Goal: Information Seeking & Learning: Find specific fact

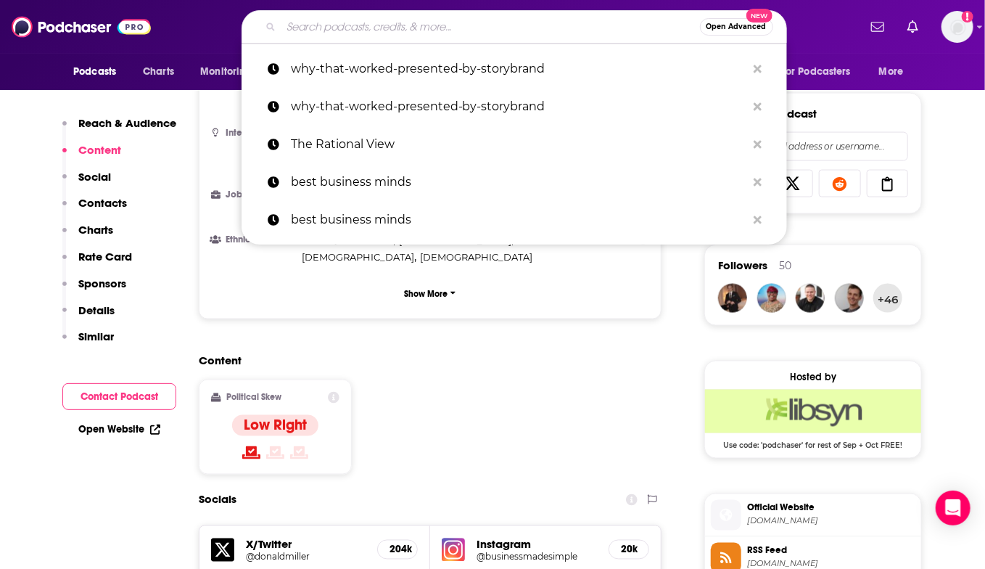
click at [385, 32] on input "Search podcasts, credits, & more..." at bounding box center [490, 26] width 419 height 23
paste input "GovCon Giants"
type input "GovCon Giants"
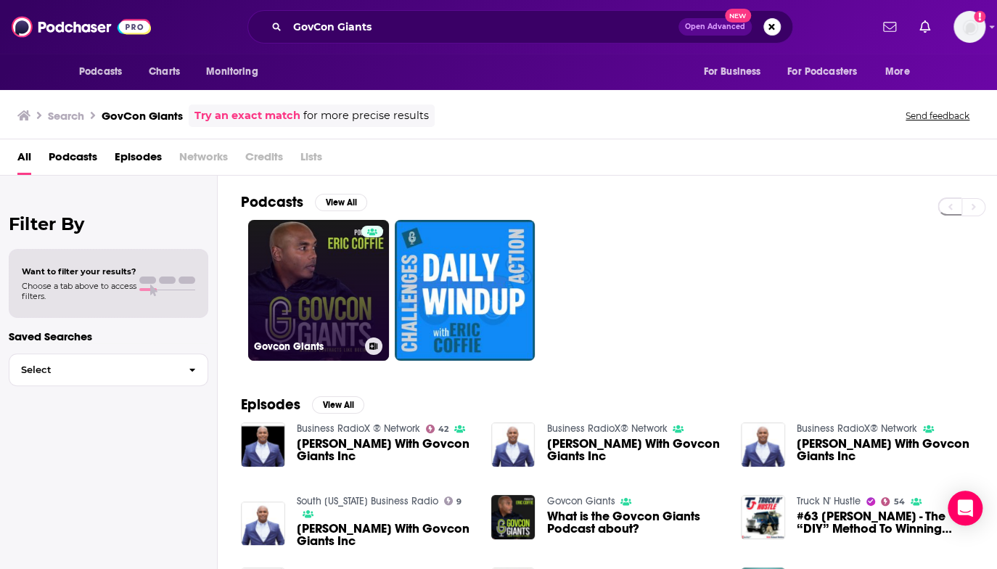
click at [329, 297] on link "Govcon Giants" at bounding box center [318, 290] width 141 height 141
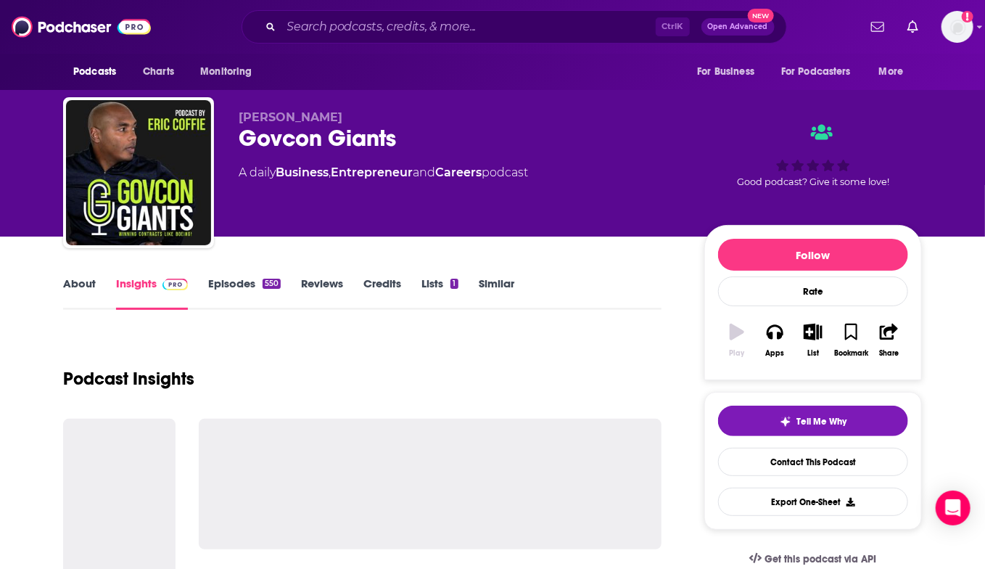
click at [329, 297] on link "Reviews" at bounding box center [322, 292] width 42 height 33
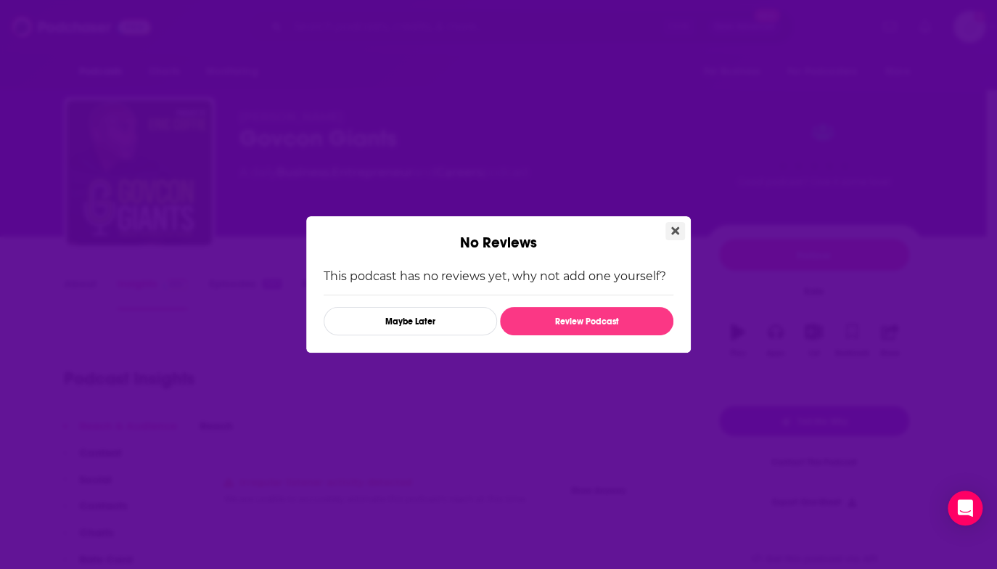
click at [673, 231] on icon "Close" at bounding box center [675, 231] width 8 height 8
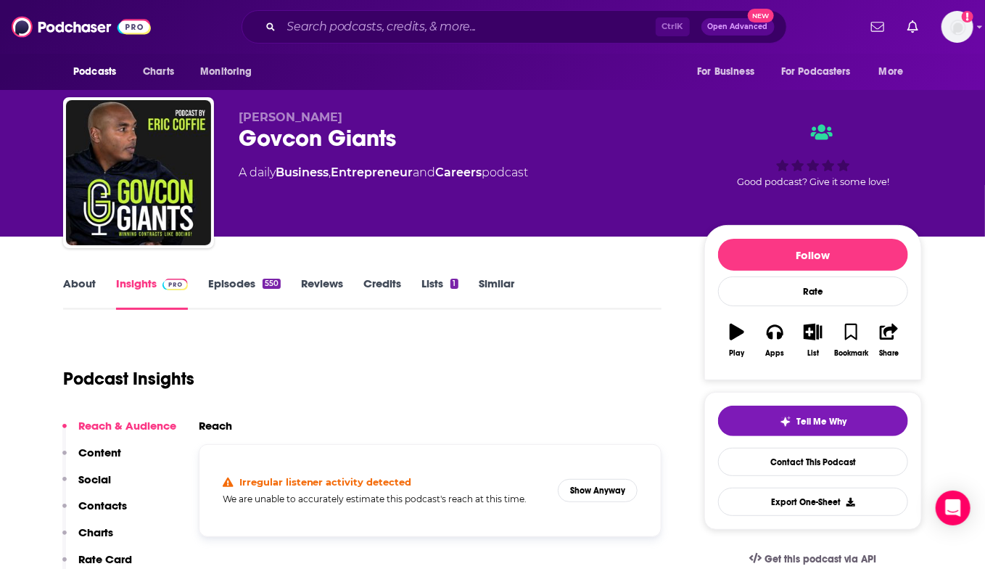
click at [81, 279] on link "About" at bounding box center [79, 292] width 33 height 33
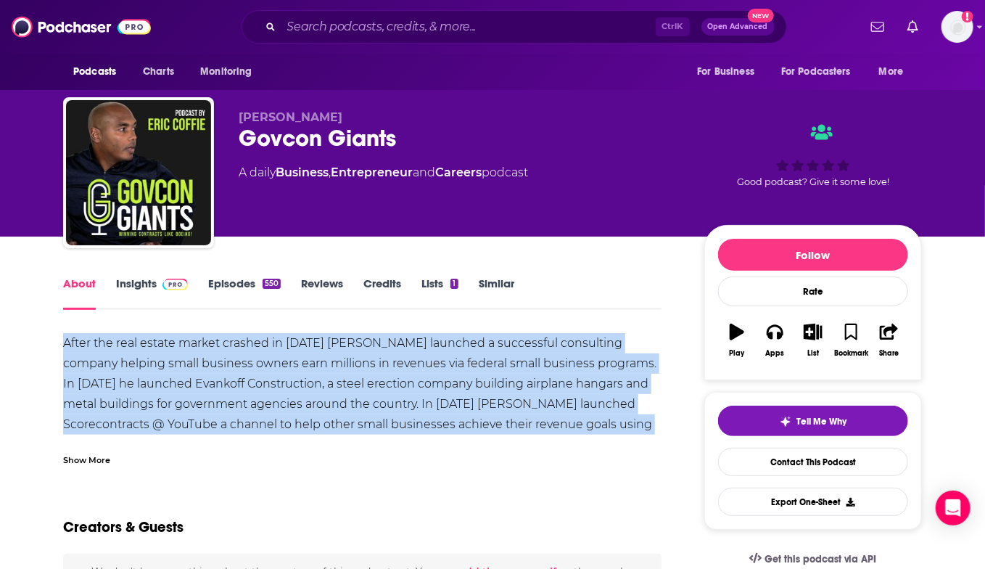
drag, startPoint x: 65, startPoint y: 335, endPoint x: 669, endPoint y: 429, distance: 611.4
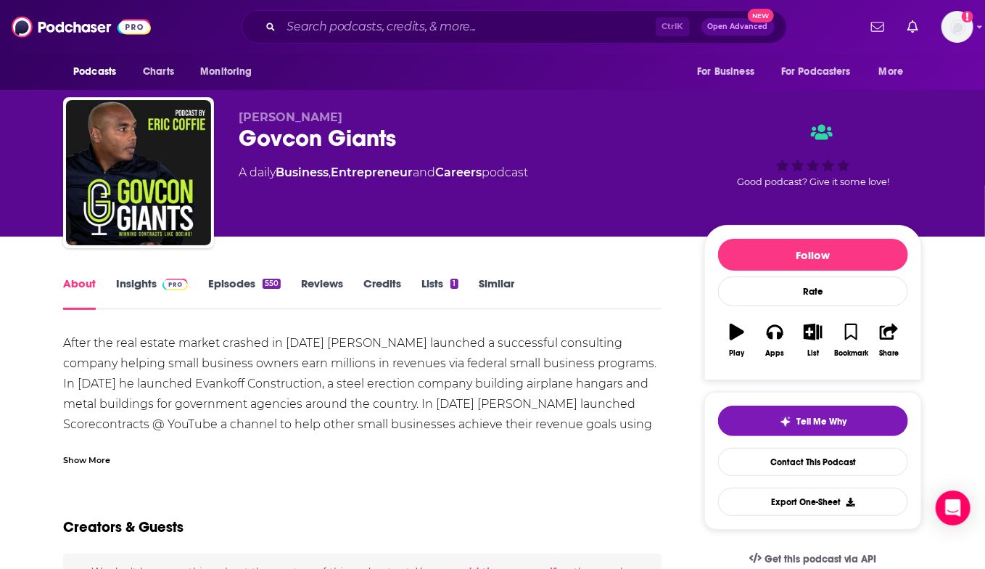
click at [102, 455] on div "Show More" at bounding box center [86, 459] width 47 height 14
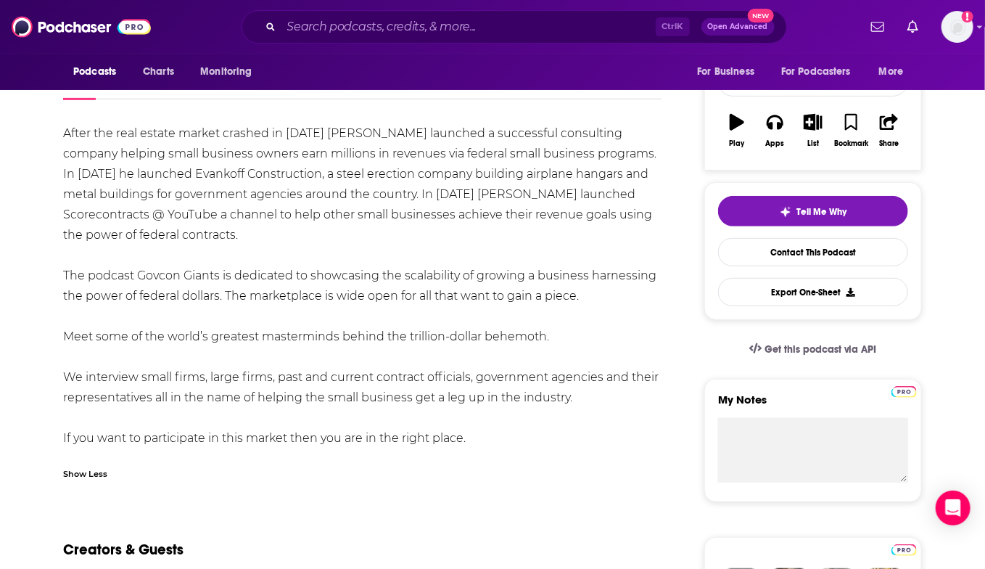
scroll to position [218, 0]
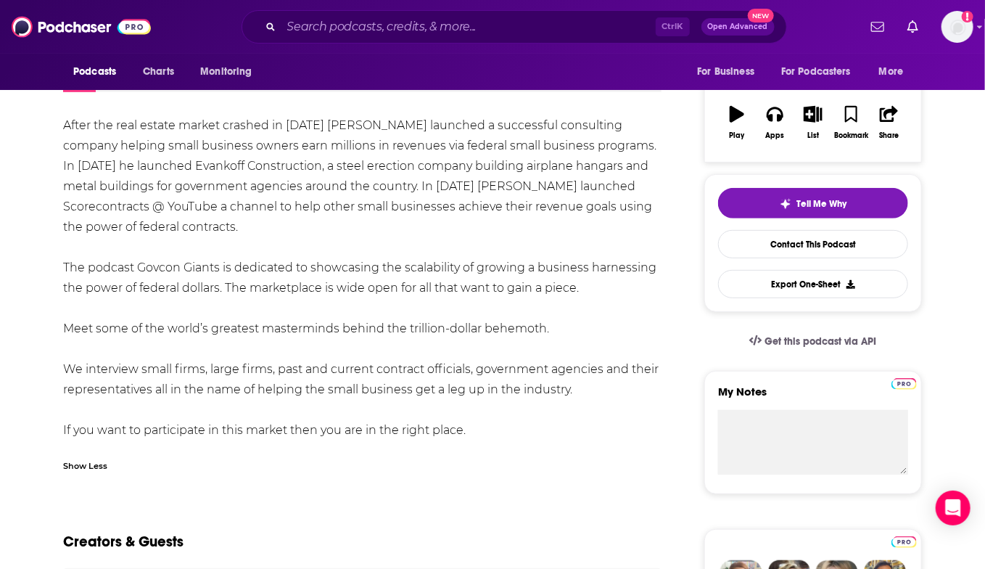
drag, startPoint x: 508, startPoint y: 431, endPoint x: 74, endPoint y: 132, distance: 526.7
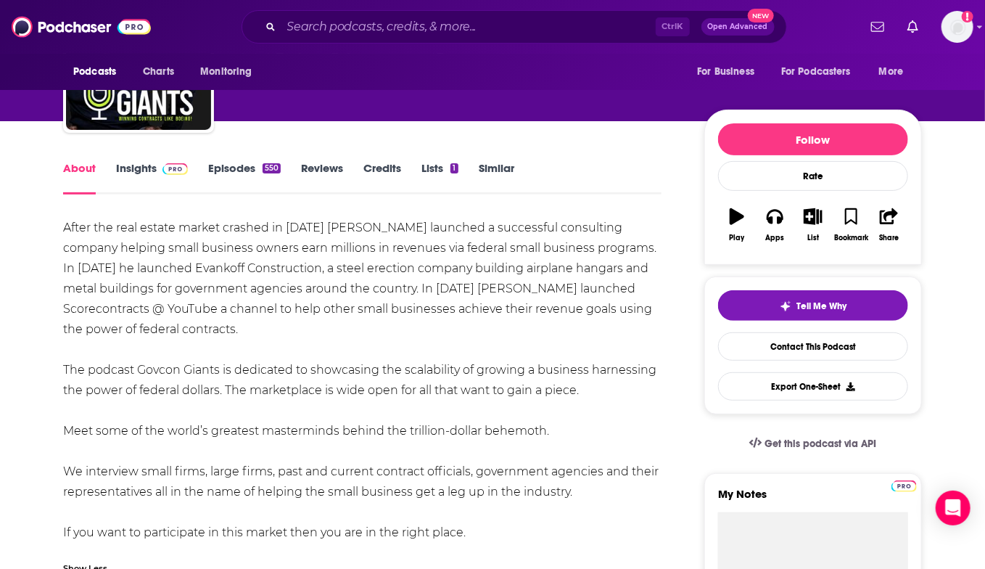
scroll to position [0, 0]
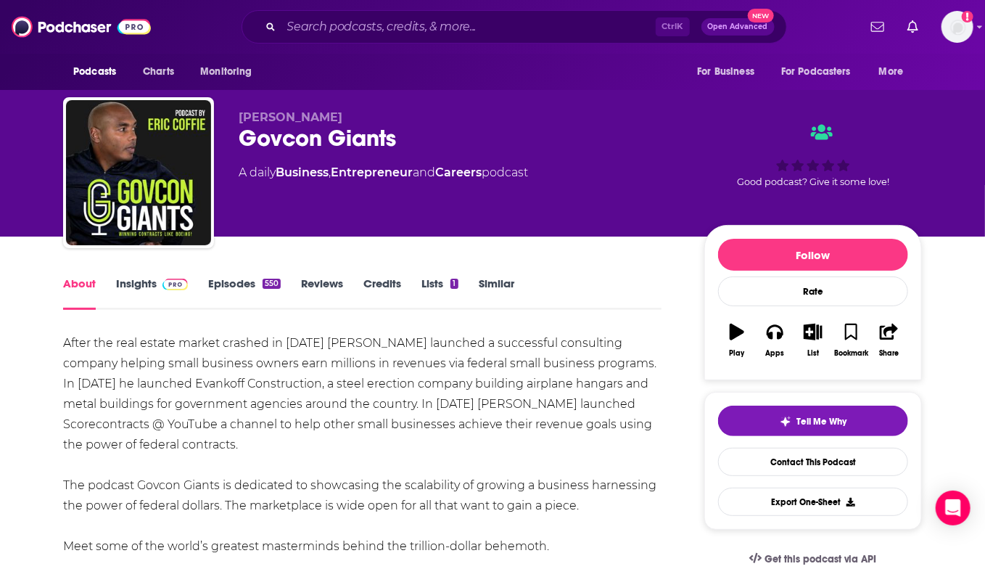
click at [135, 347] on div "After the real estate market crashed in [DATE] [PERSON_NAME] launched a success…" at bounding box center [362, 495] width 598 height 325
click at [88, 339] on div "After the real estate market crashed in [DATE] [PERSON_NAME] launched a success…" at bounding box center [362, 495] width 598 height 325
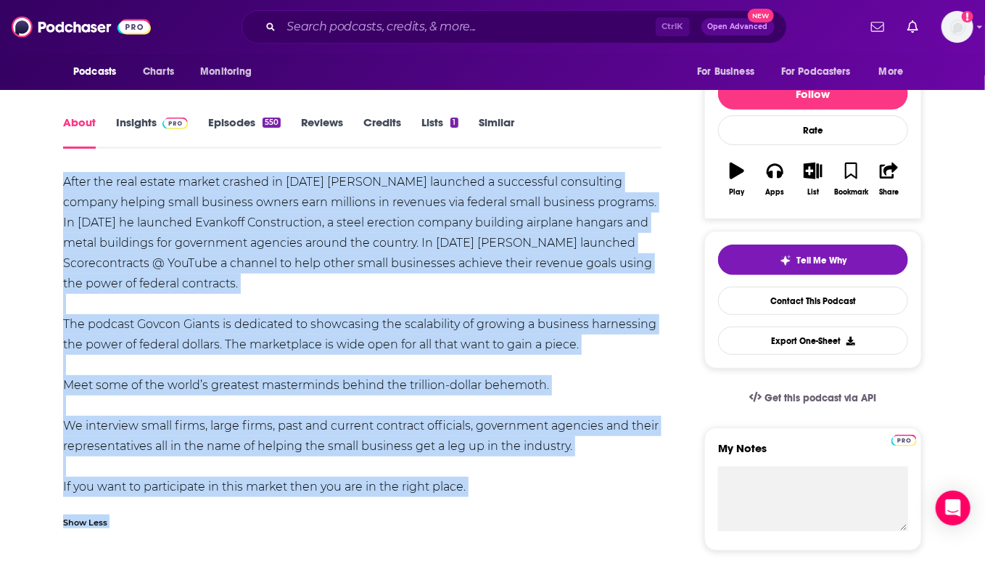
scroll to position [333, 0]
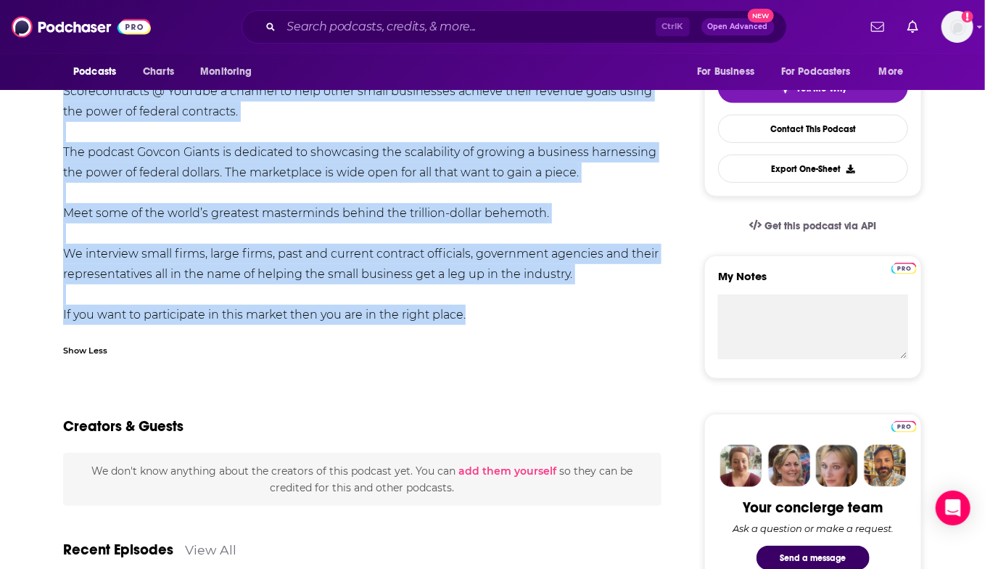
drag, startPoint x: 88, startPoint y: 339, endPoint x: 477, endPoint y: 316, distance: 389.5
click at [477, 316] on div "After the real estate market crashed in [DATE] [PERSON_NAME] launched a success…" at bounding box center [362, 162] width 598 height 325
copy div "Lorem ips dolo sitame consec adipisc el 5244 Se. Doeius temporin u laboreetdo m…"
click at [496, 318] on div "After the real estate market crashed in [DATE] [PERSON_NAME] launched a success…" at bounding box center [362, 162] width 598 height 325
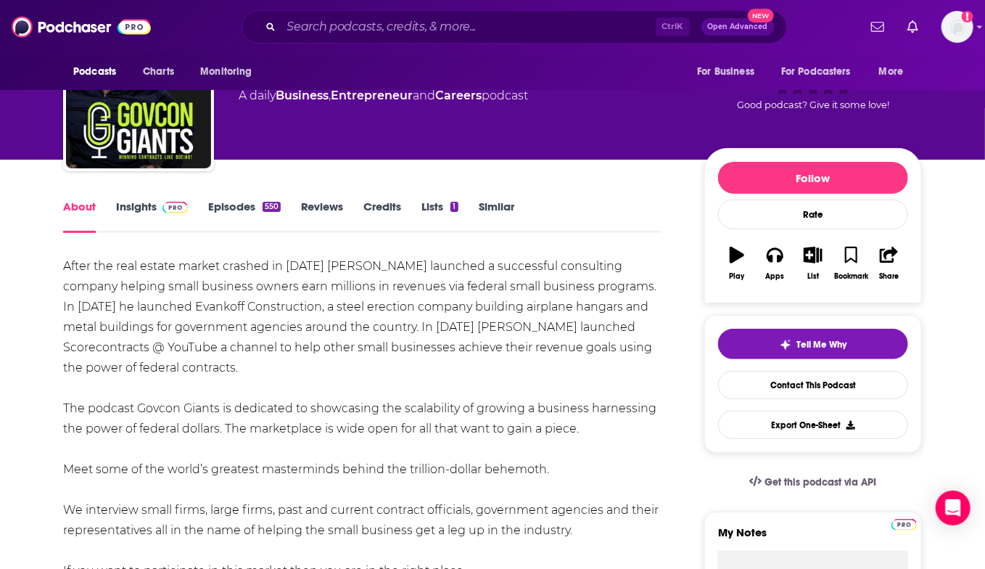
scroll to position [0, 0]
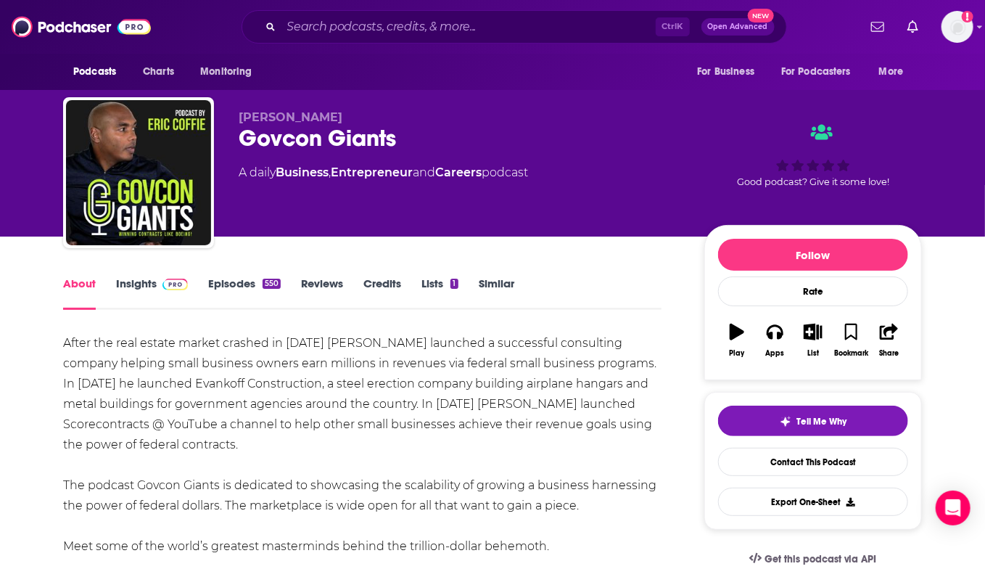
click at [139, 279] on link "Insights" at bounding box center [152, 292] width 72 height 33
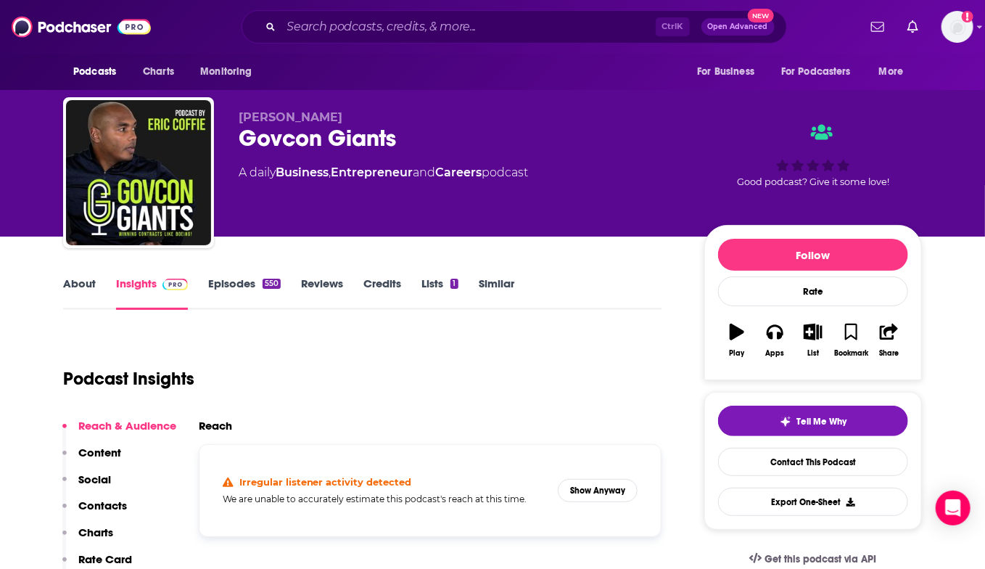
scroll to position [145, 0]
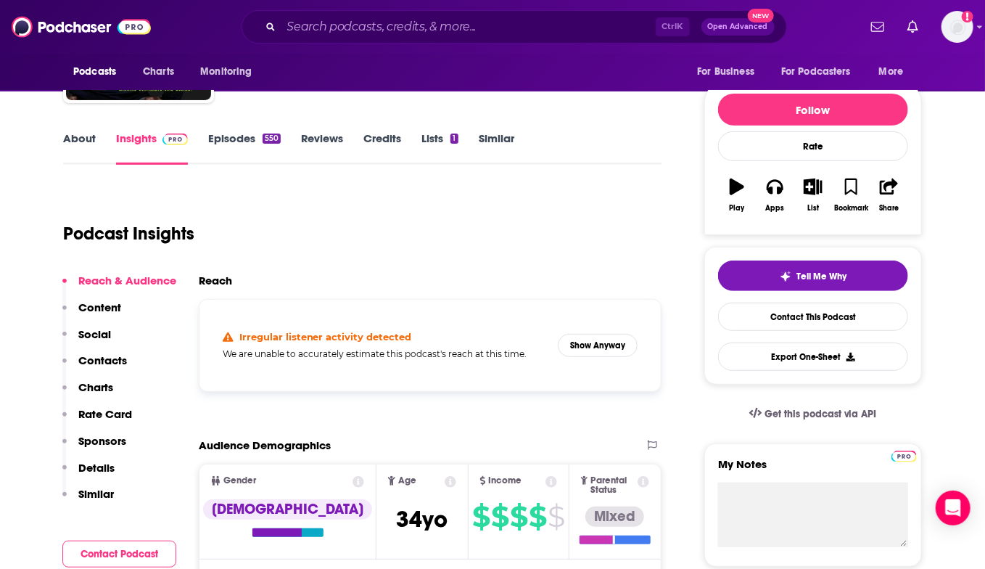
click at [537, 362] on div "Irregular listener activity detected We are unable to accurately estimate this …" at bounding box center [430, 345] width 438 height 68
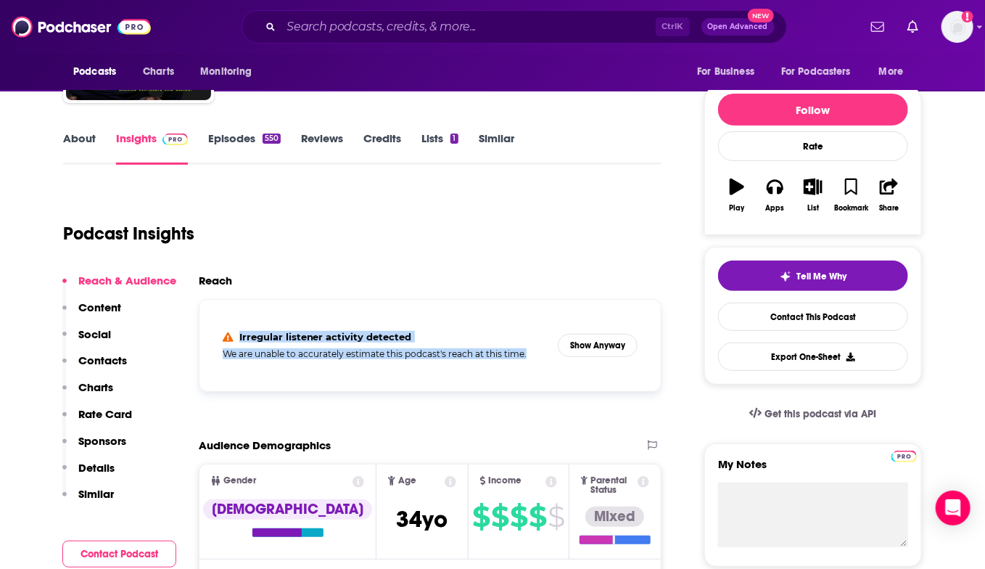
drag, startPoint x: 540, startPoint y: 359, endPoint x: 216, endPoint y: 335, distance: 324.4
click at [216, 335] on div "Irregular listener activity detected We are unable to accurately estimate this …" at bounding box center [430, 345] width 438 height 68
copy div "Irregular listener activity detected We are unable to accurately estimate this …"
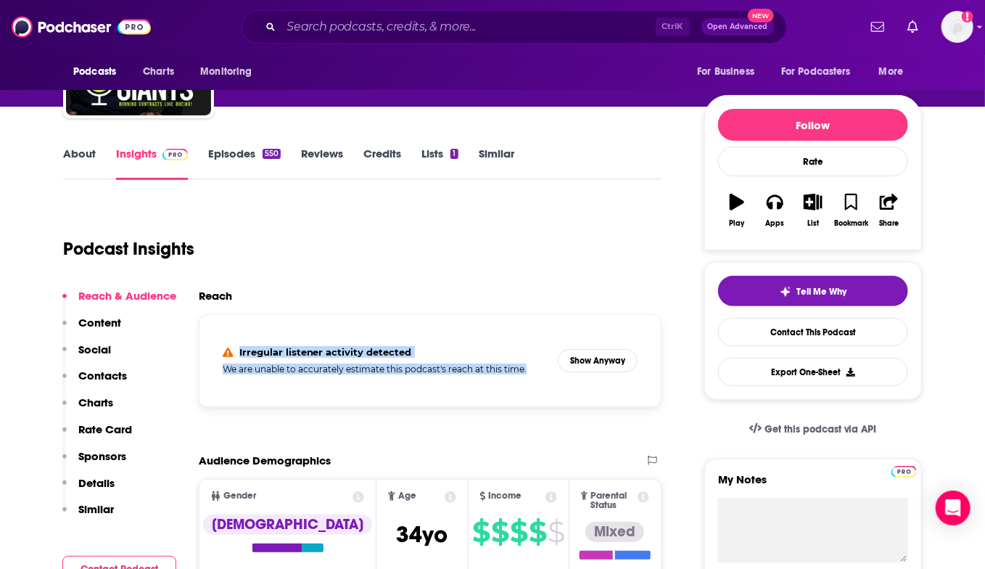
scroll to position [0, 0]
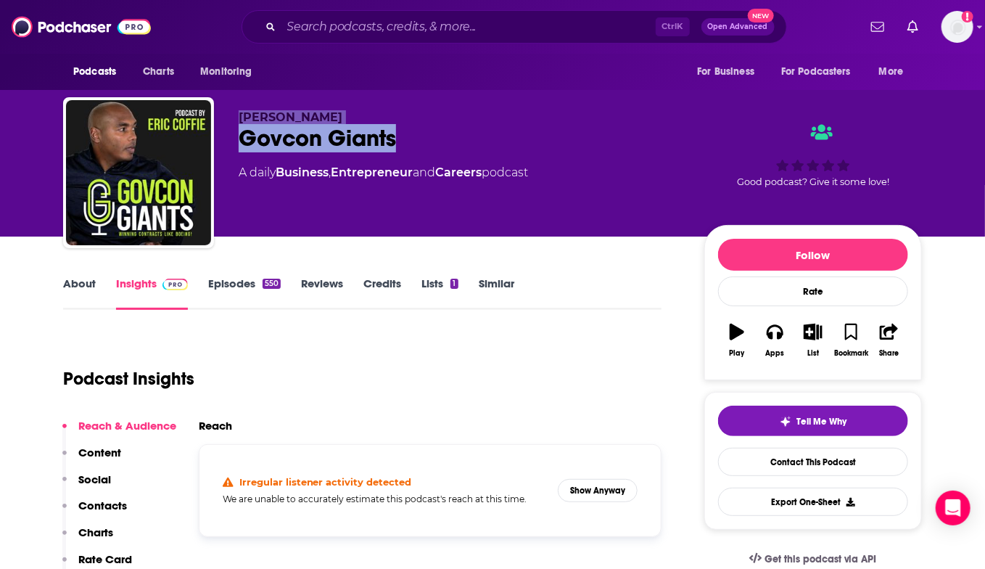
drag, startPoint x: 433, startPoint y: 141, endPoint x: 235, endPoint y: 121, distance: 199.0
click at [235, 121] on div "[PERSON_NAME] Govcon Giants A daily Business , Entrepreneur and Careers podcast…" at bounding box center [492, 175] width 859 height 157
copy div "[PERSON_NAME] Govcon Giants"
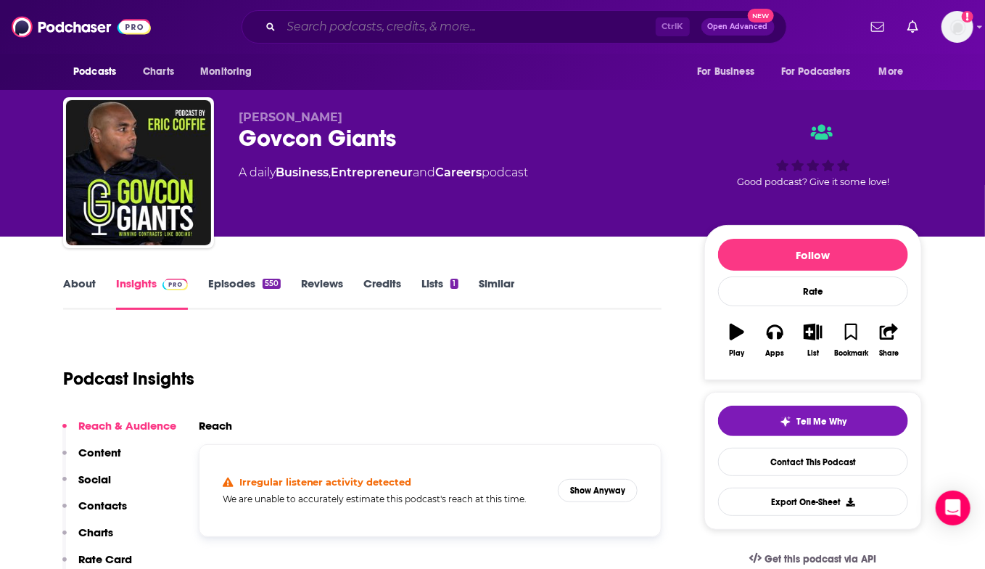
click at [373, 22] on input "Search podcasts, credits, & more..." at bounding box center [468, 26] width 374 height 23
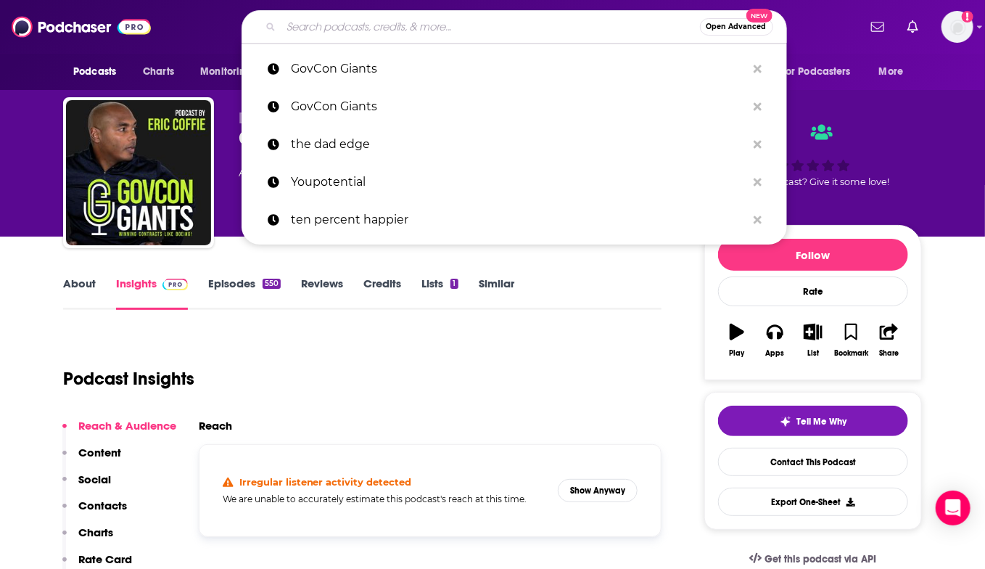
paste input "[PERSON_NAME] <[EMAIL_ADDRESS][DOMAIN_NAME]>"
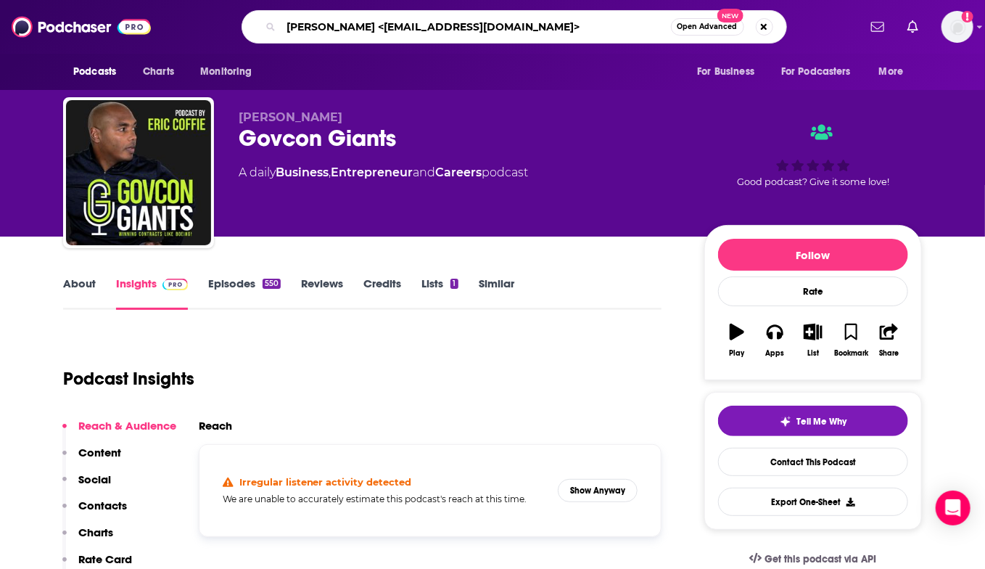
drag, startPoint x: 516, startPoint y: 25, endPoint x: 363, endPoint y: 30, distance: 153.1
click at [362, 30] on input "[PERSON_NAME] <[EMAIL_ADDRESS][DOMAIN_NAME]>" at bounding box center [475, 26] width 389 height 23
type input "[PERSON_NAME]"
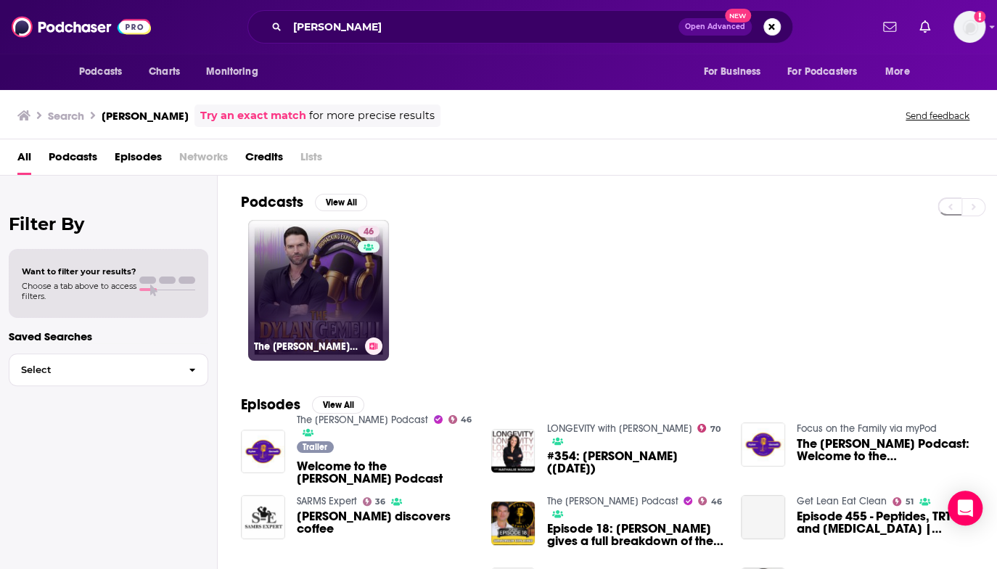
click at [339, 284] on link "46 The [PERSON_NAME] Podcast" at bounding box center [318, 290] width 141 height 141
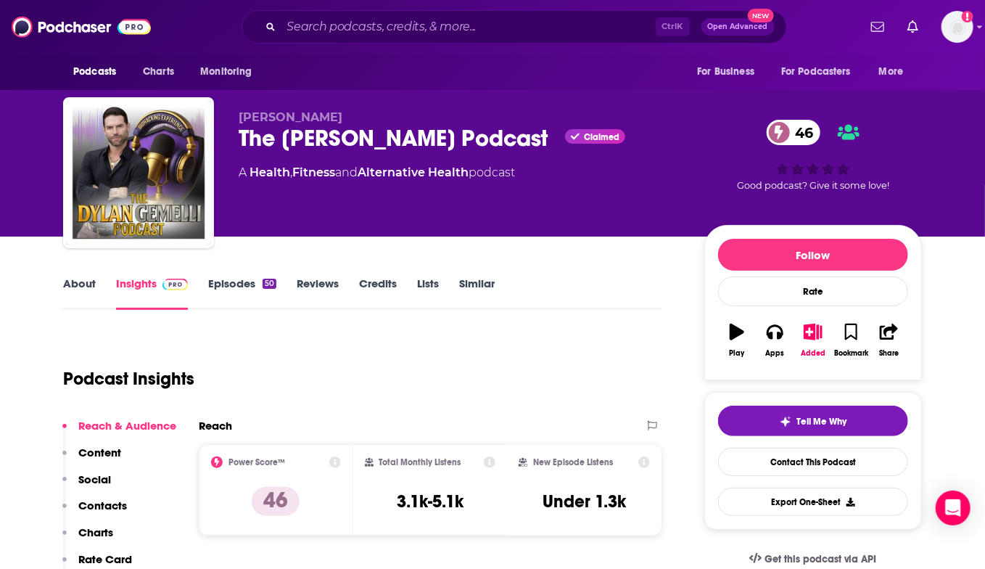
drag, startPoint x: 239, startPoint y: 172, endPoint x: 540, endPoint y: 179, distance: 300.4
click at [540, 179] on div "A Health , Fitness and Alternative Health podcast" at bounding box center [460, 172] width 442 height 17
drag, startPoint x: 243, startPoint y: 134, endPoint x: 529, endPoint y: 176, distance: 289.6
click at [529, 176] on div "[PERSON_NAME] The [PERSON_NAME] Podcast Claimed 46 A Health , Fitness and Alter…" at bounding box center [460, 168] width 442 height 116
copy div "The [PERSON_NAME] Podcast Claimed 46 A Health , Fitness and Alternative Health …"
